Goal: Task Accomplishment & Management: Use online tool/utility

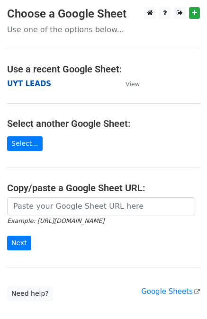
click at [26, 87] on strong "UYT LEADS" at bounding box center [29, 83] width 44 height 9
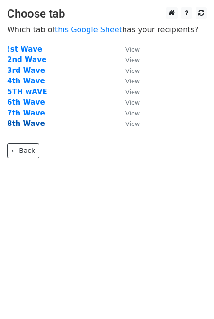
click at [21, 125] on strong "8th Wave" at bounding box center [26, 123] width 38 height 9
